Goal: Transaction & Acquisition: Purchase product/service

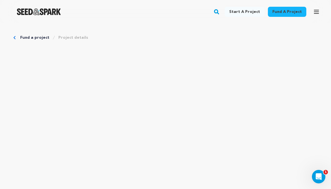
click at [323, 177] on div "Open Intercom Messenger" at bounding box center [319, 176] width 19 height 19
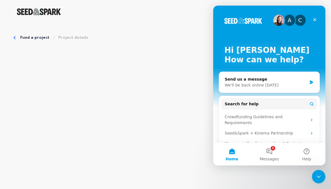
click at [271, 152] on button "1 Messages" at bounding box center [269, 154] width 37 height 22
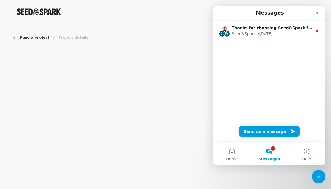
click at [318, 13] on icon "Close" at bounding box center [317, 13] width 3 height 3
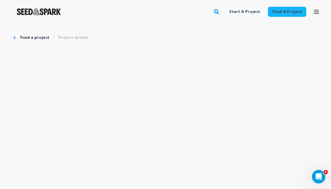
click at [25, 37] on link "Fund a project" at bounding box center [34, 38] width 29 height 6
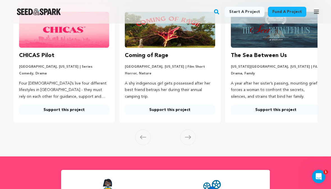
scroll to position [78, 0]
click at [187, 137] on icon at bounding box center [188, 137] width 6 height 4
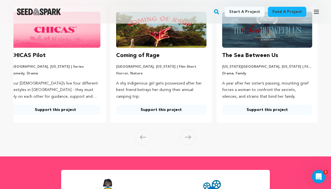
scroll to position [0, 9]
click at [188, 138] on icon at bounding box center [188, 137] width 6 height 4
click at [138, 140] on span at bounding box center [143, 137] width 16 height 16
click at [292, 13] on link "Fund a project" at bounding box center [287, 12] width 38 height 10
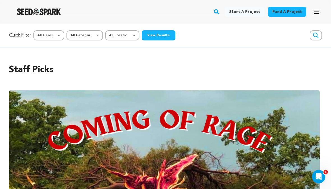
click at [135, 36] on select "All Location Everywhere United States Canada" at bounding box center [122, 35] width 34 height 10
select select "1671"
click at [62, 38] on select "All Genre Action Adventure Afrobeat Alternative Ambient Animation Bebop Big Ban…" at bounding box center [48, 35] width 31 height 10
click at [101, 36] on select "All Categories Film Feature Film Short Series Music Video Comics Artist Residen…" at bounding box center [85, 35] width 37 height 10
select select "383"
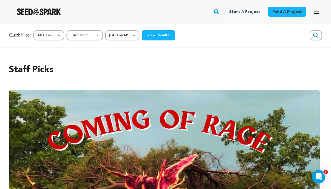
click at [169, 39] on button "View Results" at bounding box center [159, 35] width 34 height 10
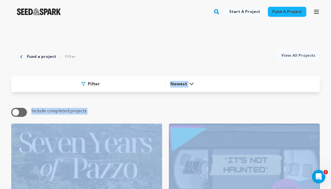
click at [220, 10] on rect "button" at bounding box center [216, 11] width 7 height 7
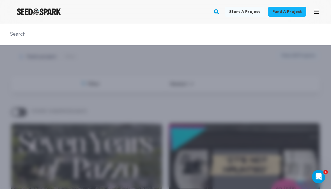
click at [220, 12] on rect "button" at bounding box center [216, 11] width 7 height 7
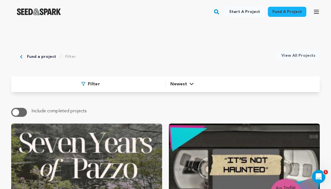
click at [219, 16] on button "Search" at bounding box center [216, 11] width 7 height 15
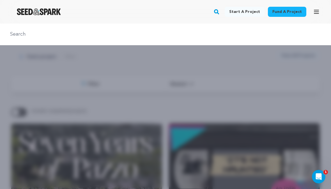
click at [111, 15] on div "Fund a project Start a project Search Login Sign up Start a project Fund a proj…" at bounding box center [161, 11] width 322 height 15
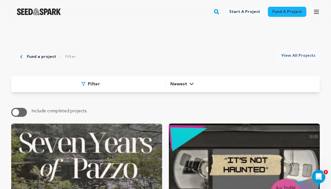
click at [219, 14] on rect "button" at bounding box center [216, 11] width 7 height 7
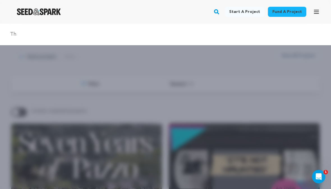
type input "Thru the night"
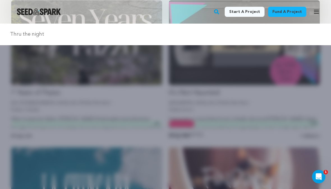
scroll to position [151, 0]
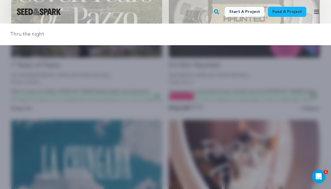
click at [60, 31] on input "Thru the night" at bounding box center [166, 34] width 318 height 8
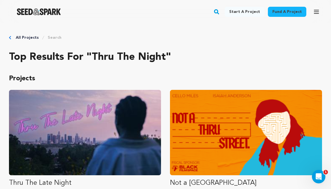
scroll to position [8, 0]
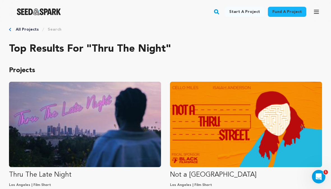
click at [108, 133] on img "Fund Thru The Late Night" at bounding box center [85, 124] width 152 height 85
